Goal: Check status

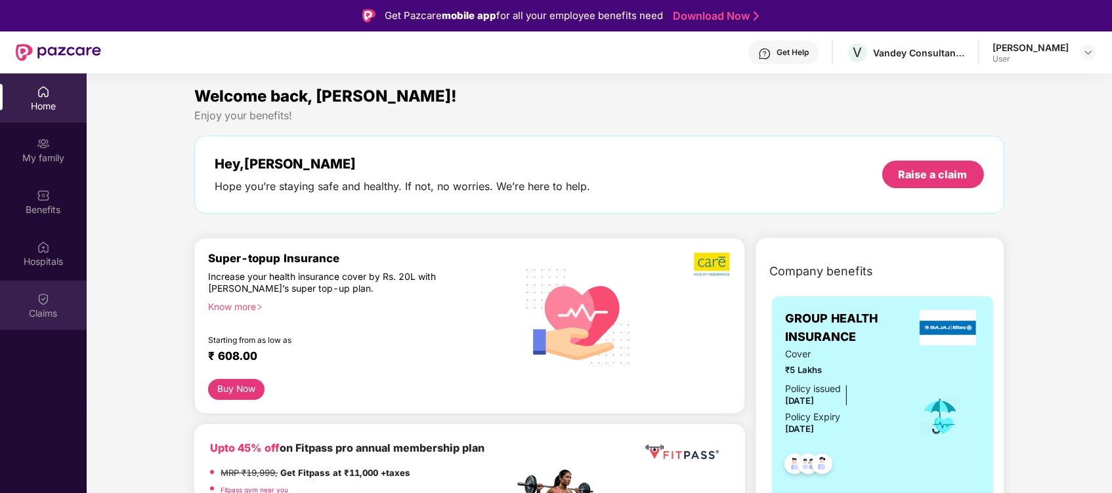
click at [35, 308] on div "Claims" at bounding box center [43, 313] width 87 height 13
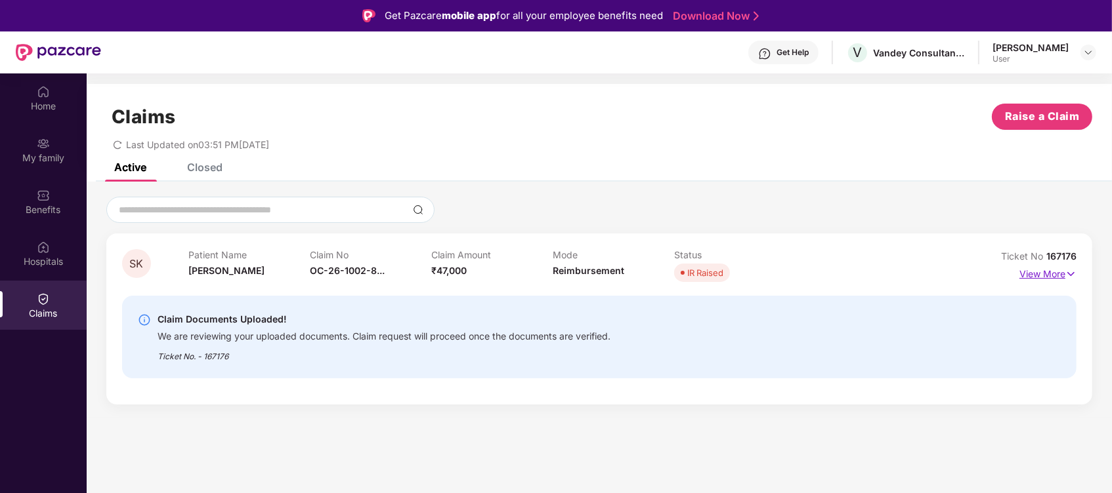
click at [1051, 280] on p "View More" at bounding box center [1047, 273] width 57 height 18
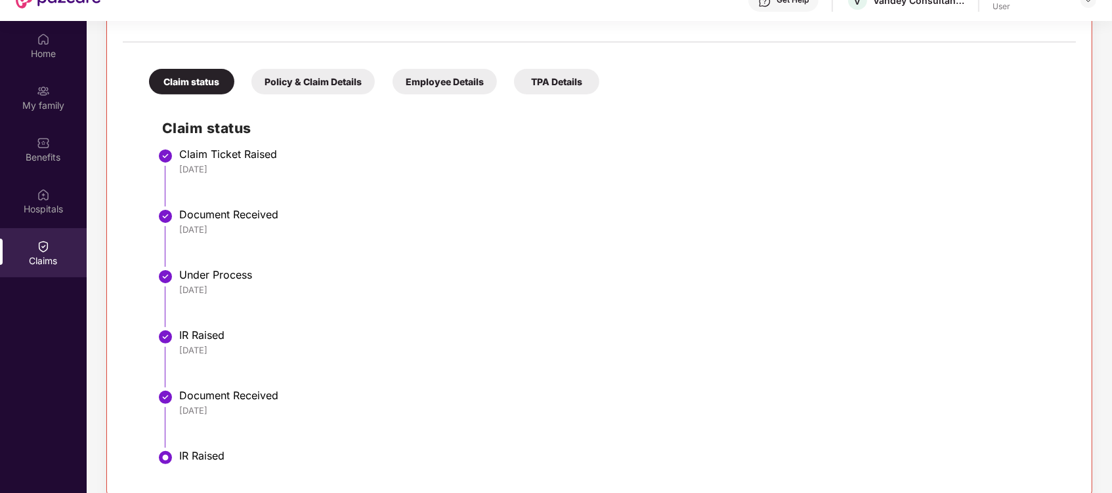
scroll to position [73, 0]
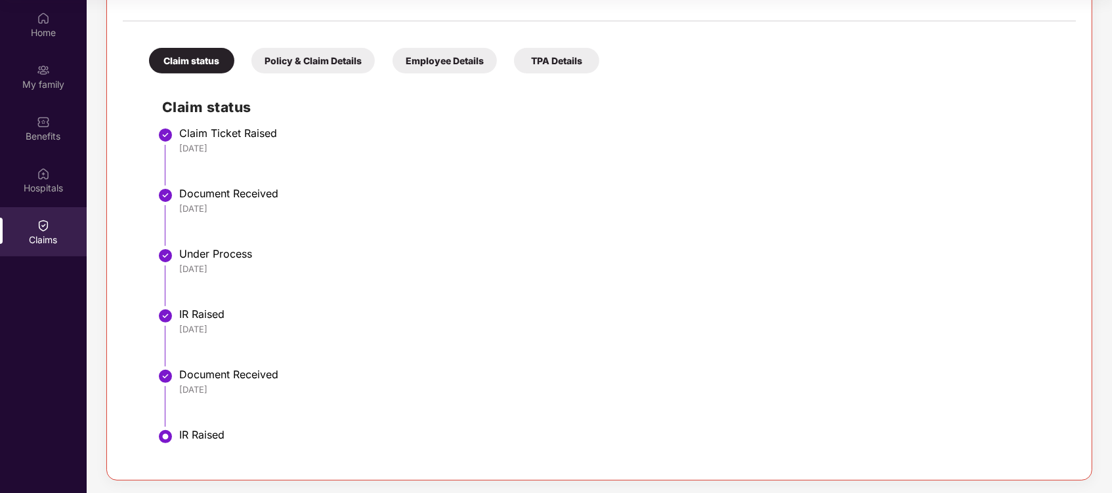
click at [200, 429] on div "IR Raised" at bounding box center [620, 435] width 883 height 13
drag, startPoint x: 200, startPoint y: 429, endPoint x: 160, endPoint y: 436, distance: 40.7
click at [159, 436] on img at bounding box center [165, 437] width 16 height 16
click at [160, 436] on img at bounding box center [165, 437] width 16 height 16
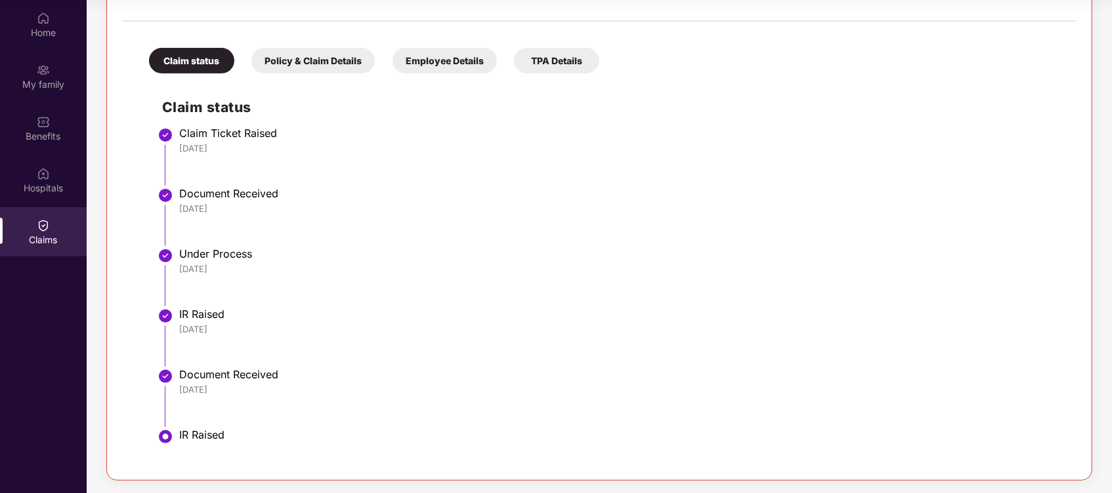
click at [1018, 226] on li "Document Received 20 Aug 2025" at bounding box center [612, 222] width 900 height 60
